Goal: Information Seeking & Learning: Understand process/instructions

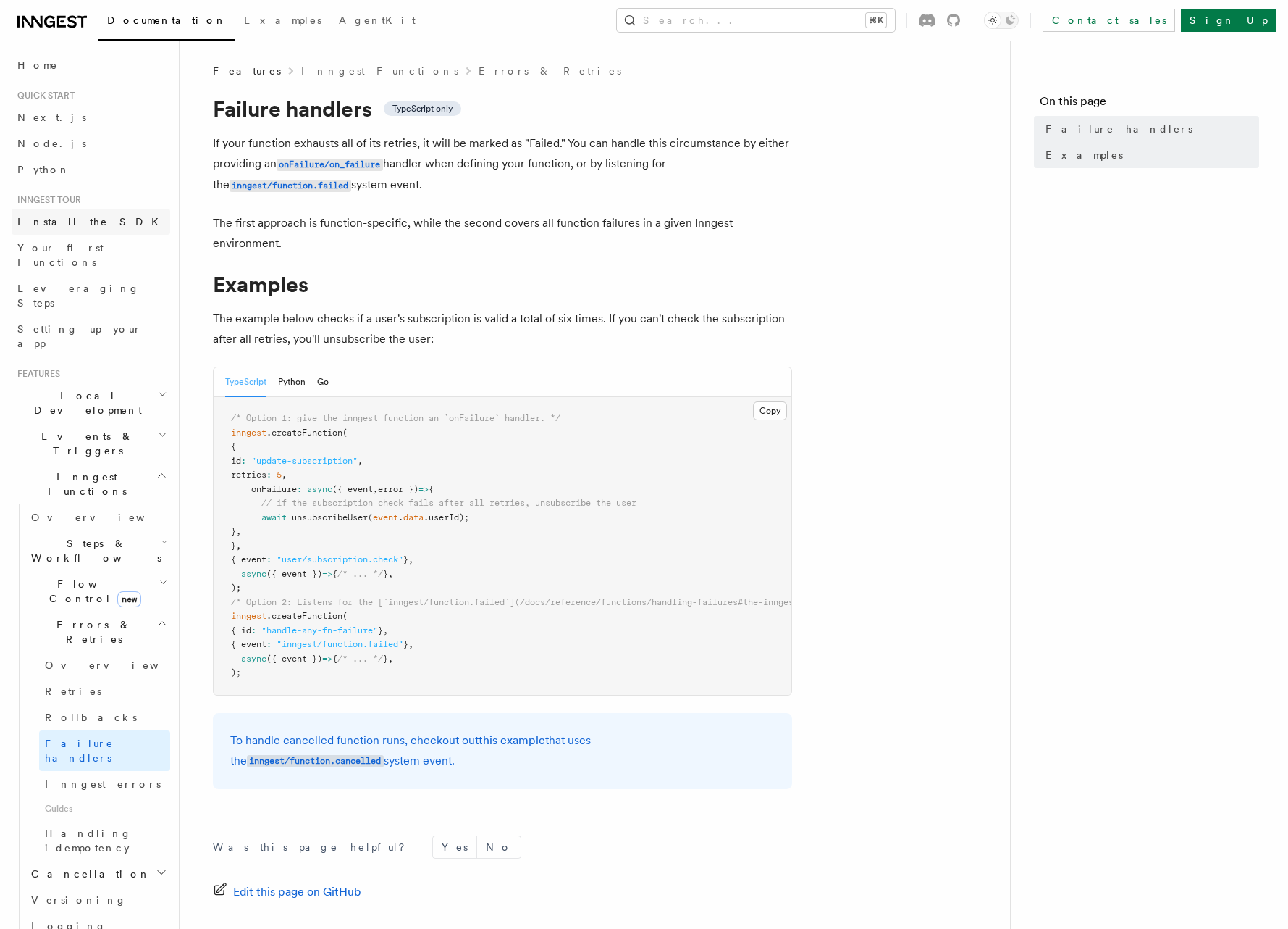
click at [65, 219] on span "Install the SDK" at bounding box center [92, 221] width 150 height 12
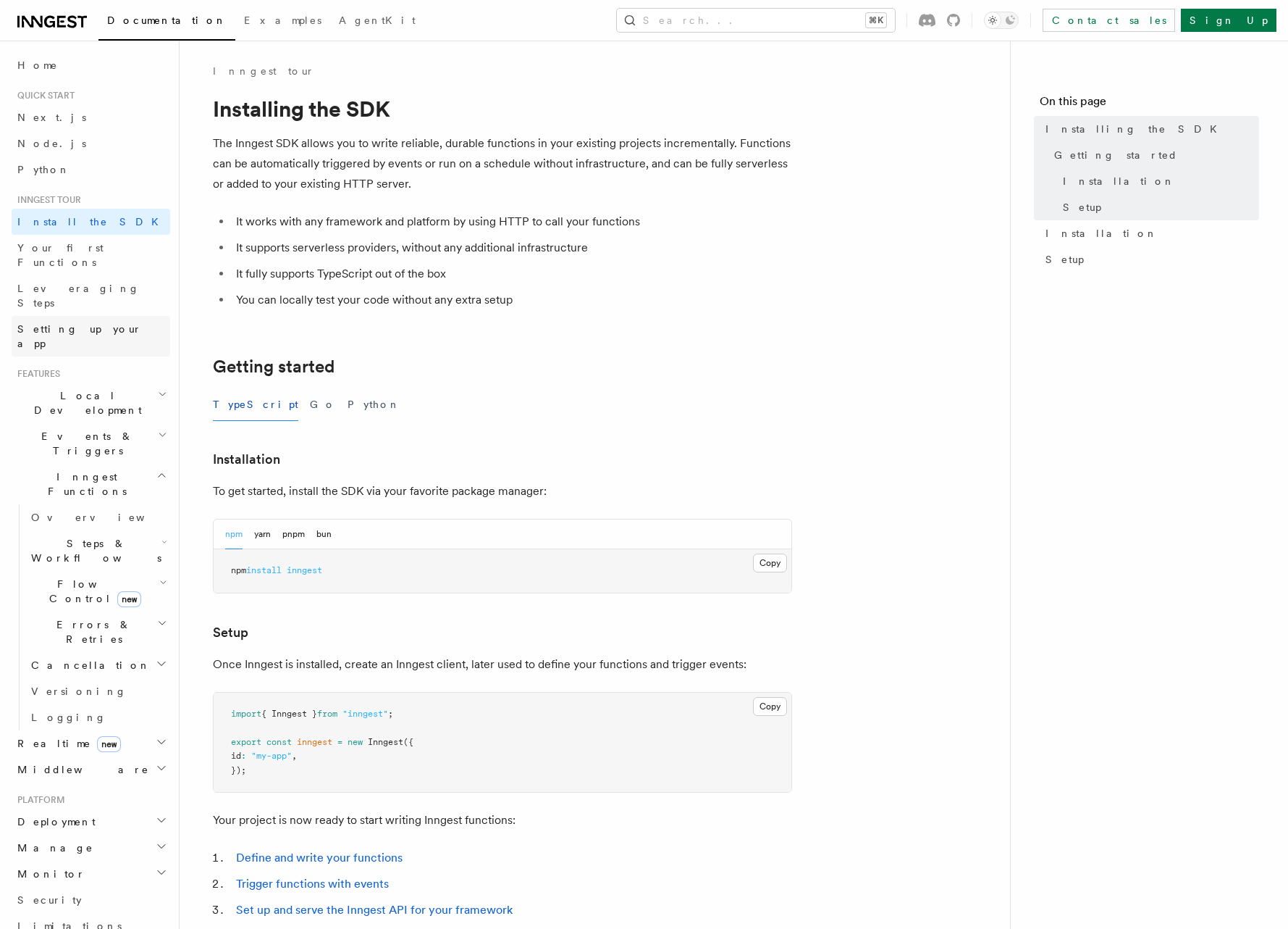
click at [91, 323] on span "Setting up your app" at bounding box center [80, 336] width 125 height 26
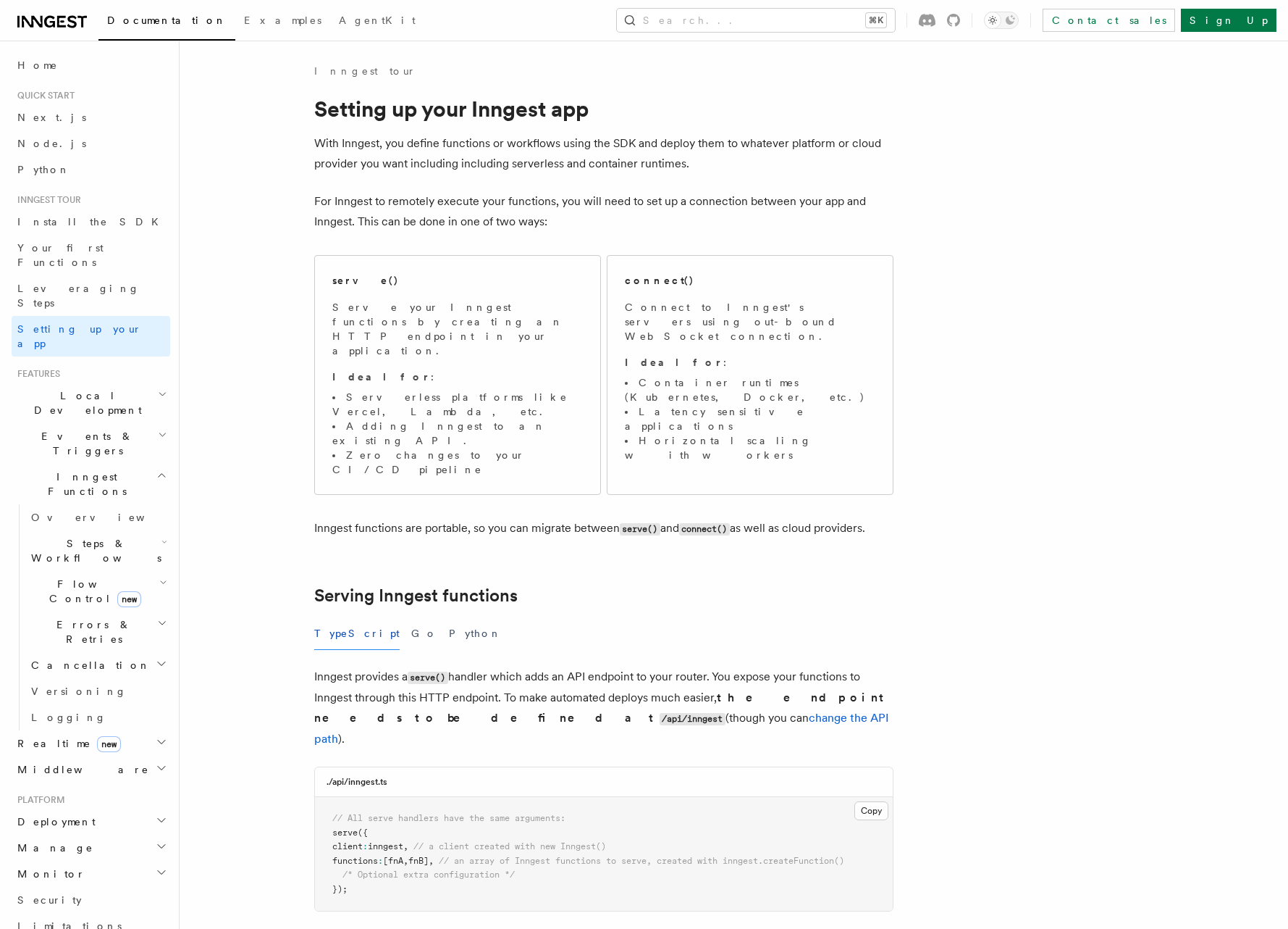
click at [92, 388] on span "Local Development" at bounding box center [85, 403] width 146 height 29
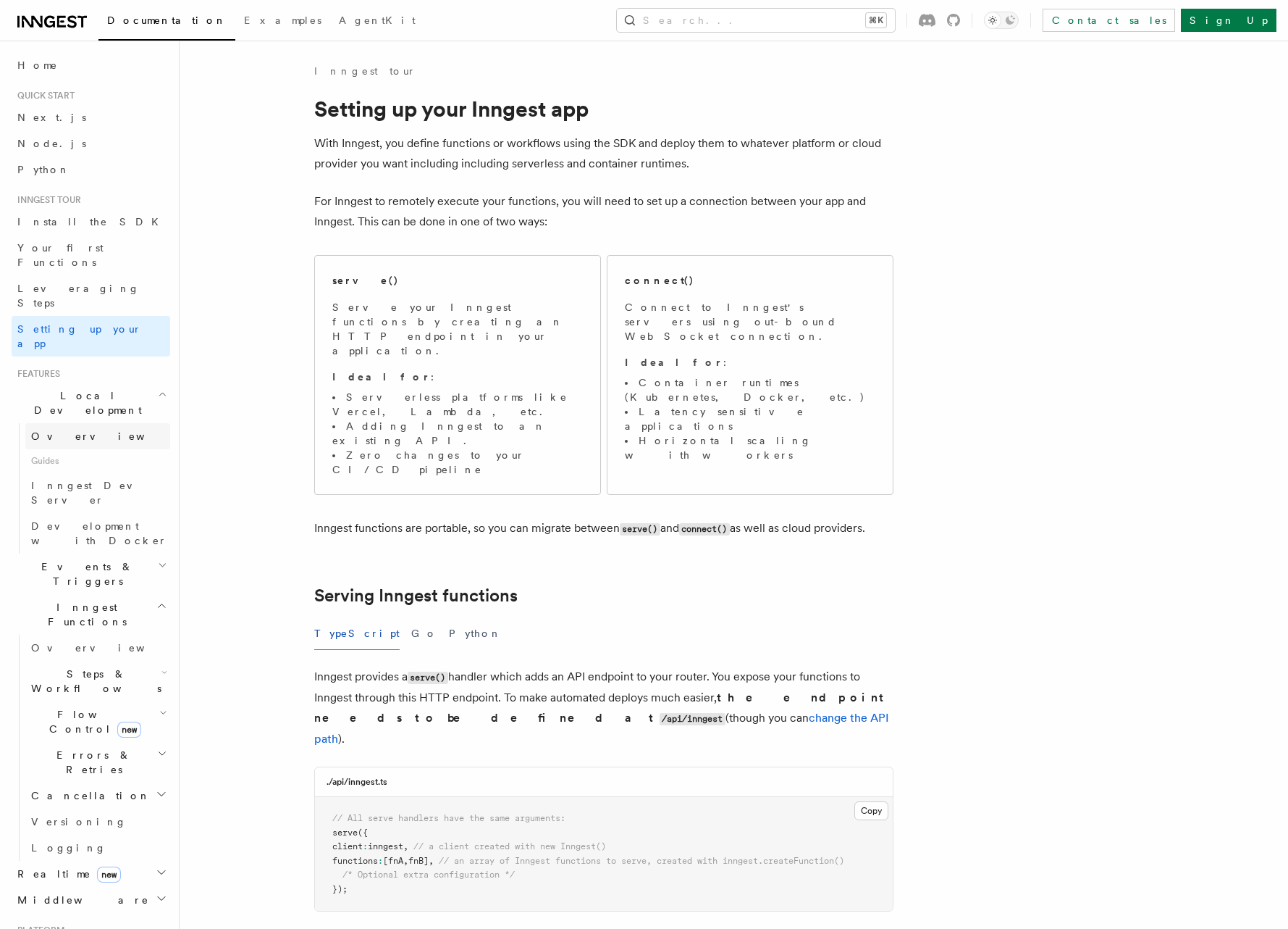
click at [101, 423] on link "Overview" at bounding box center [98, 436] width 145 height 26
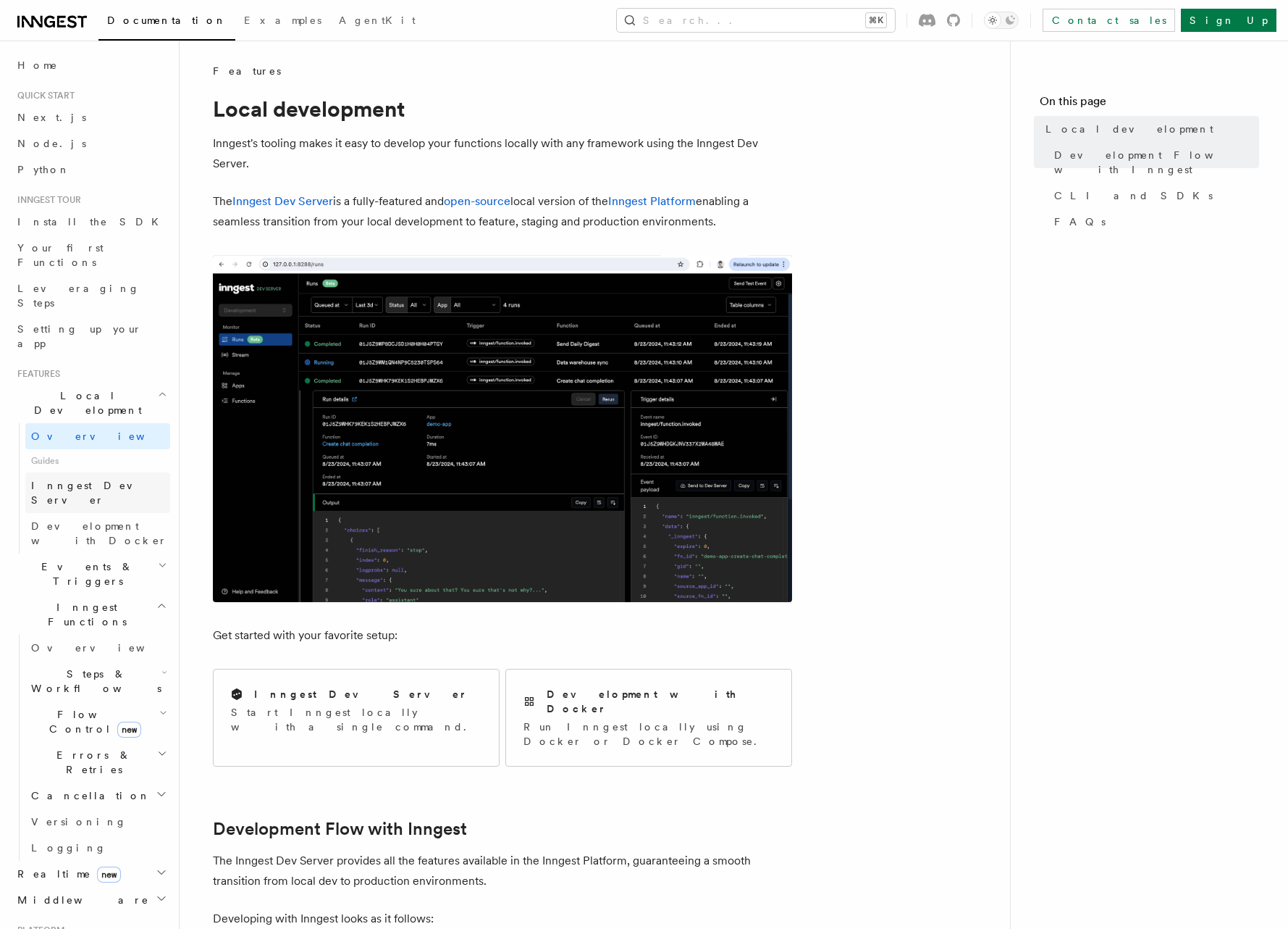
click at [61, 480] on span "Inngest Dev Server" at bounding box center [92, 493] width 124 height 26
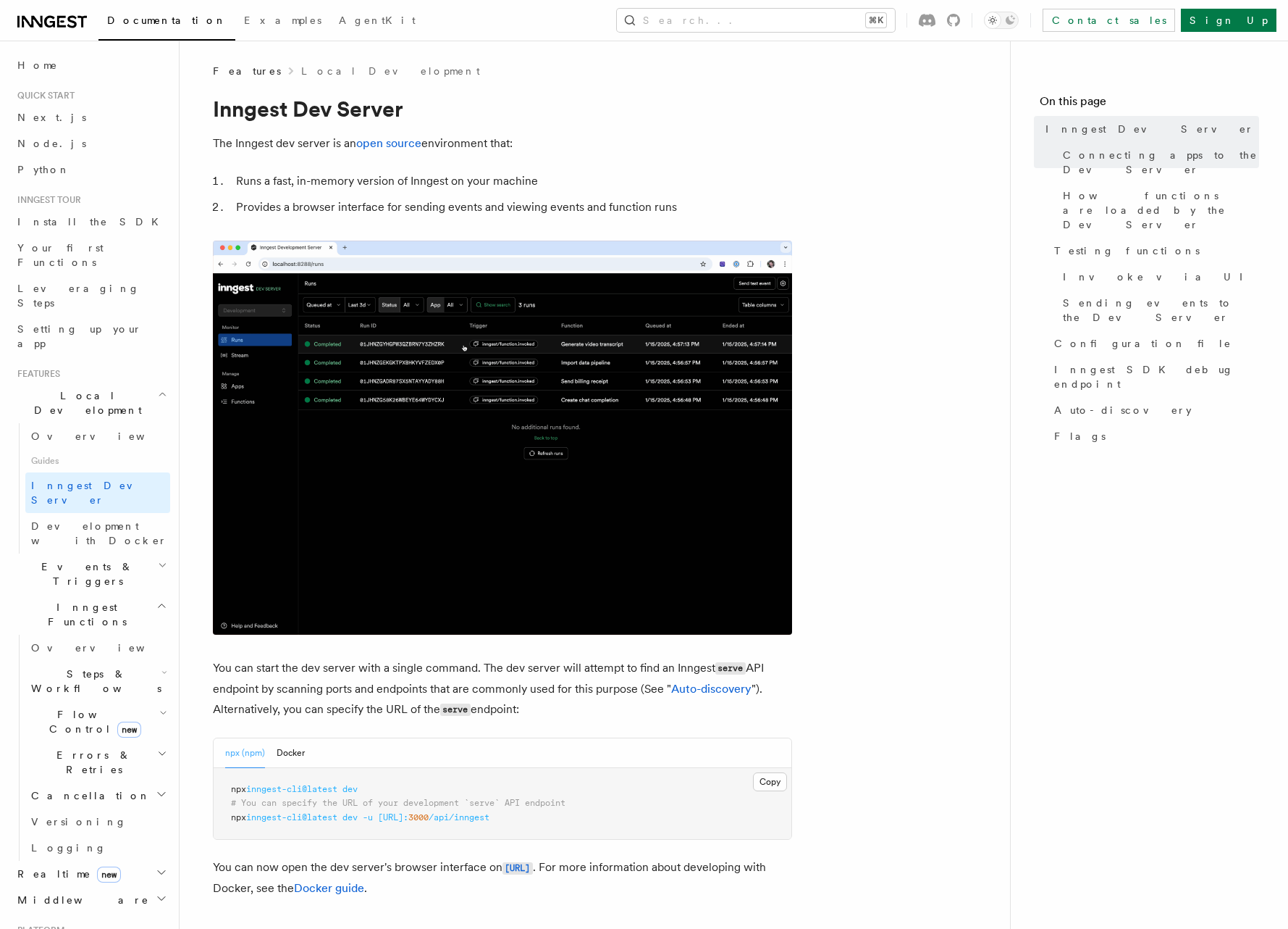
click at [226, 768] on pre "npx inngest-cli@latest dev # You can specify the URL of your development `serve…" at bounding box center [502, 804] width 578 height 72
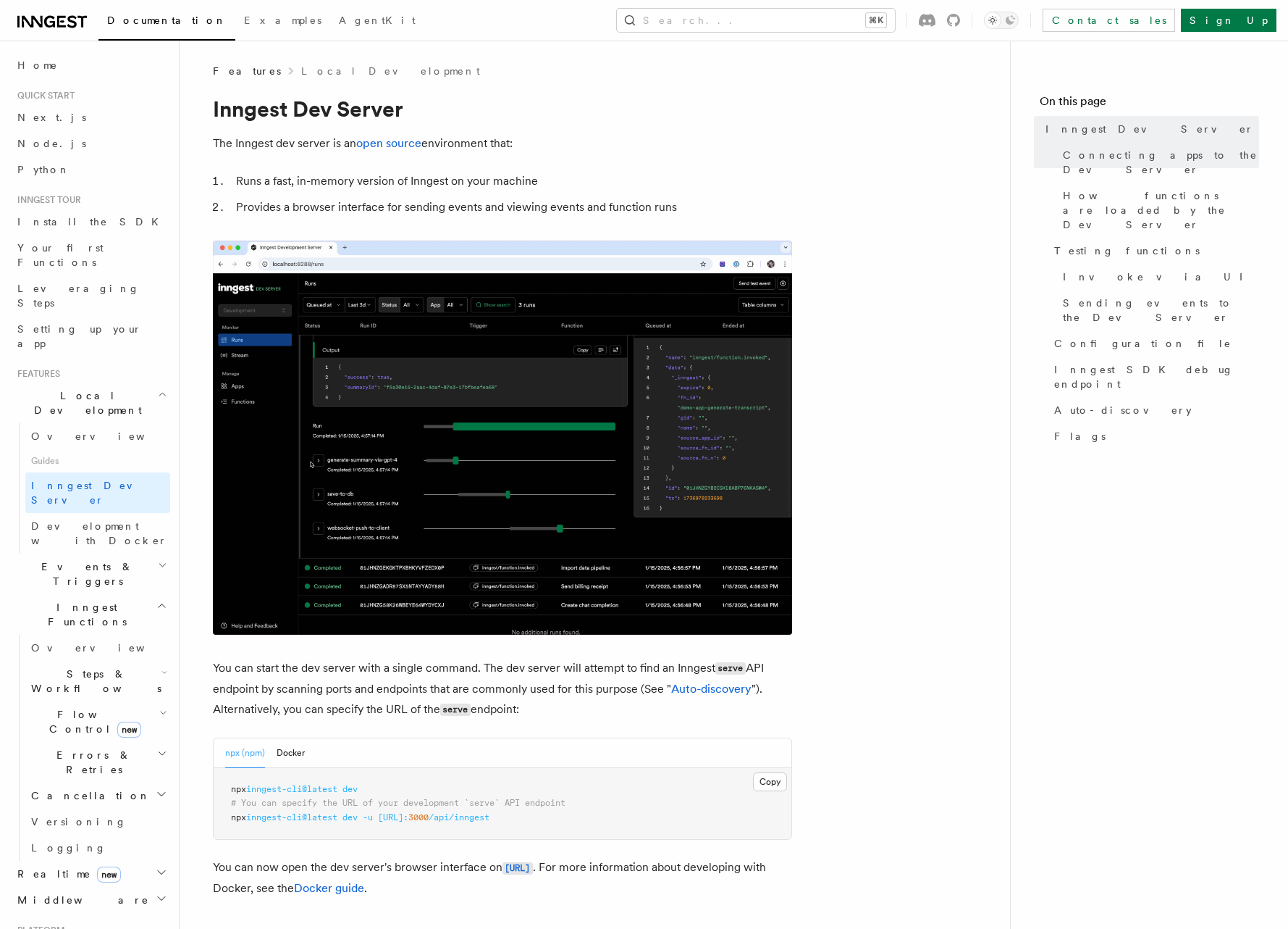
click at [231, 784] on span "npx" at bounding box center [239, 788] width 15 height 10
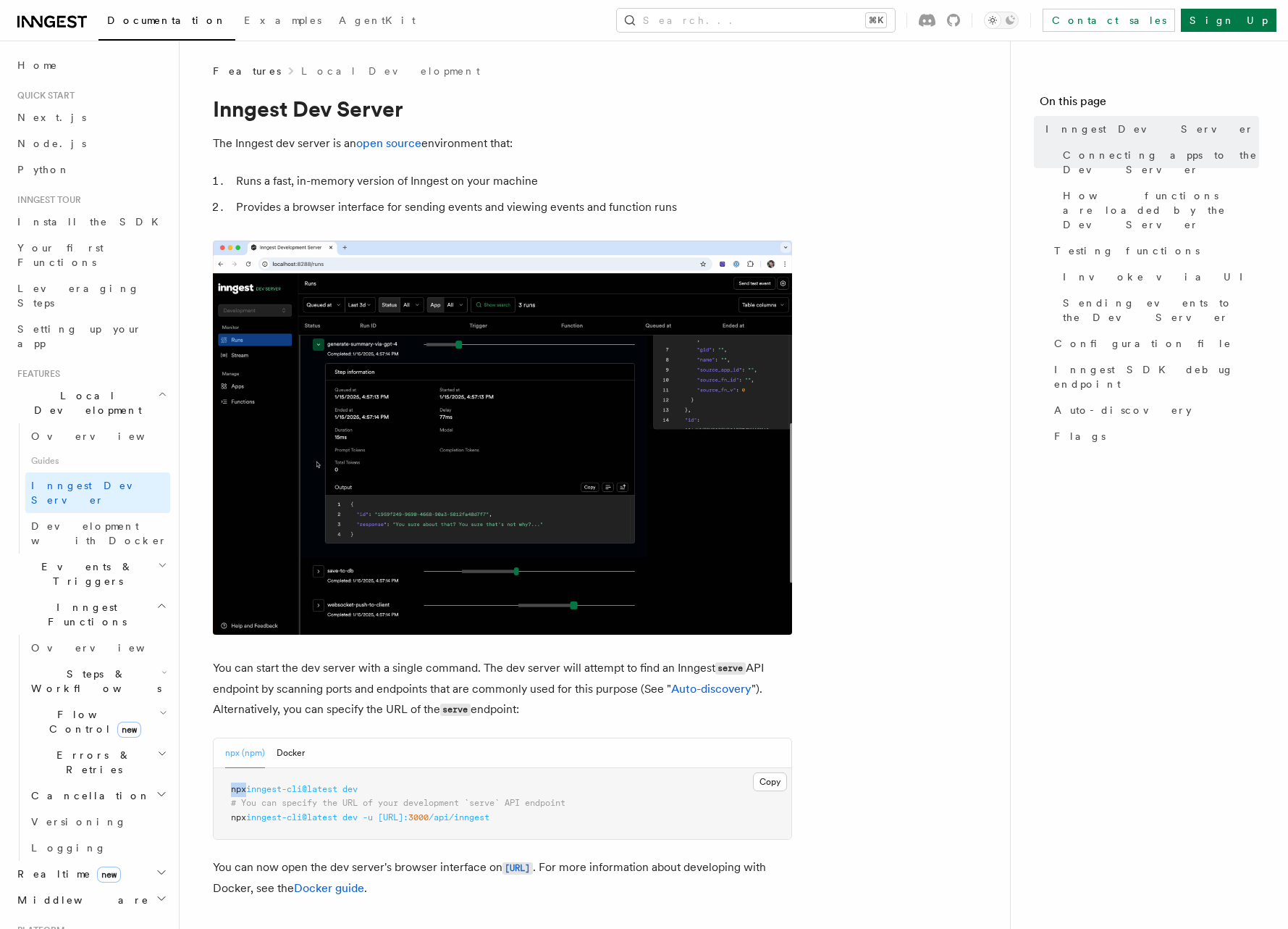
drag, startPoint x: 231, startPoint y: 394, endPoint x: 265, endPoint y: 396, distance: 34.1
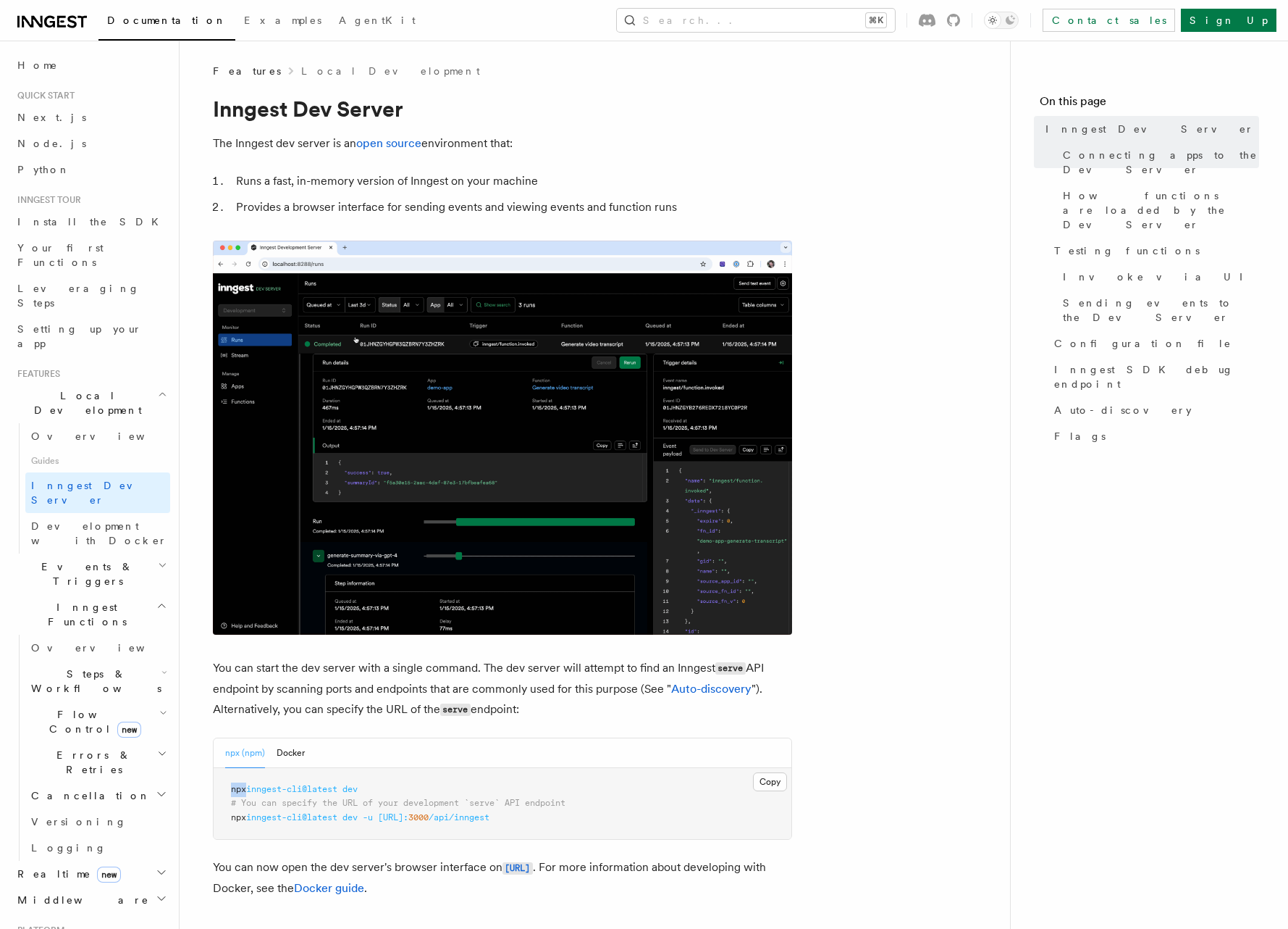
click at [232, 784] on span "npx" at bounding box center [239, 788] width 15 height 10
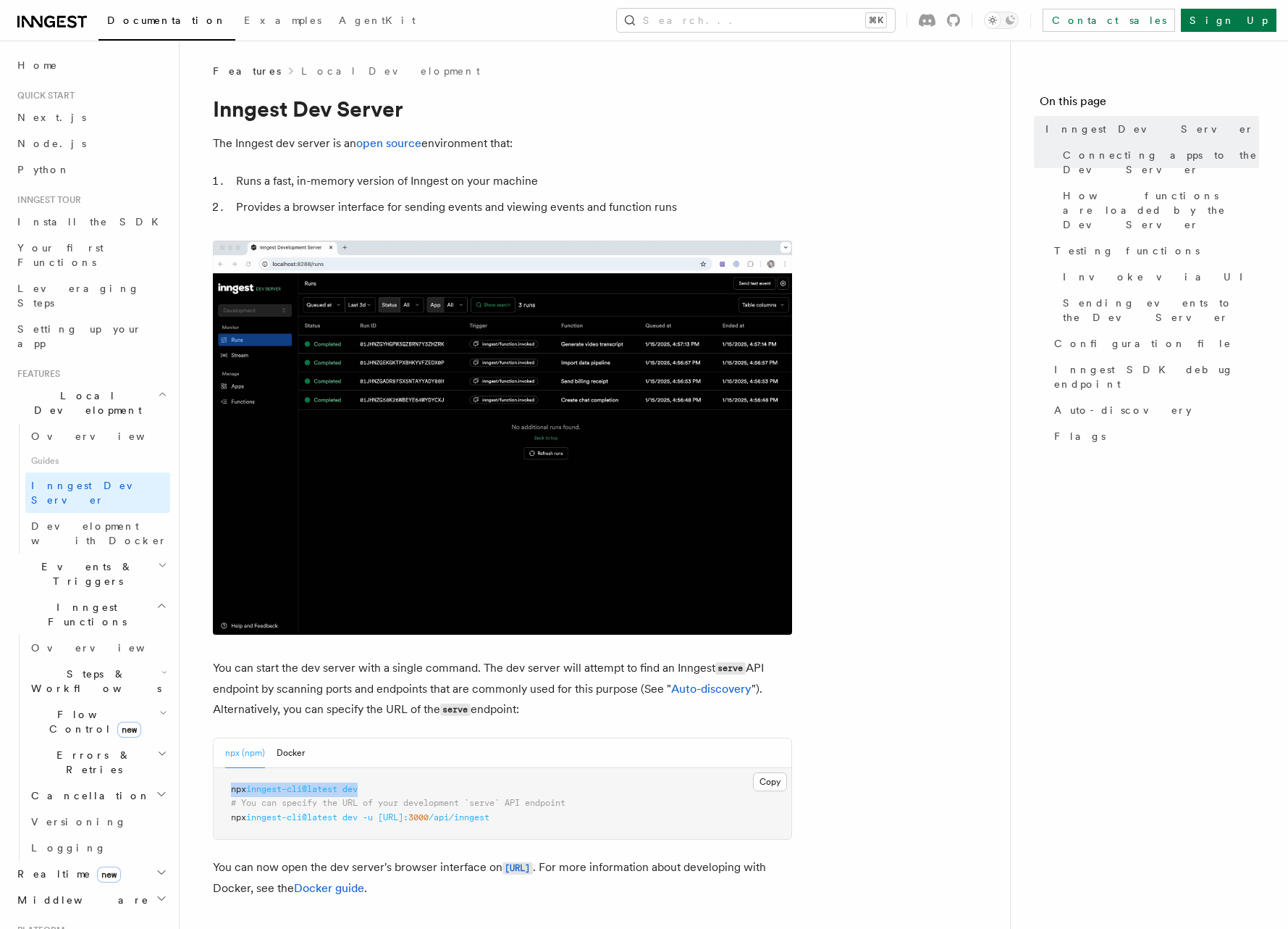
click at [352, 784] on span "dev" at bounding box center [350, 788] width 15 height 10
copy span "npx inngest-cli@latest dev"
